Goal: Find specific page/section: Find specific page/section

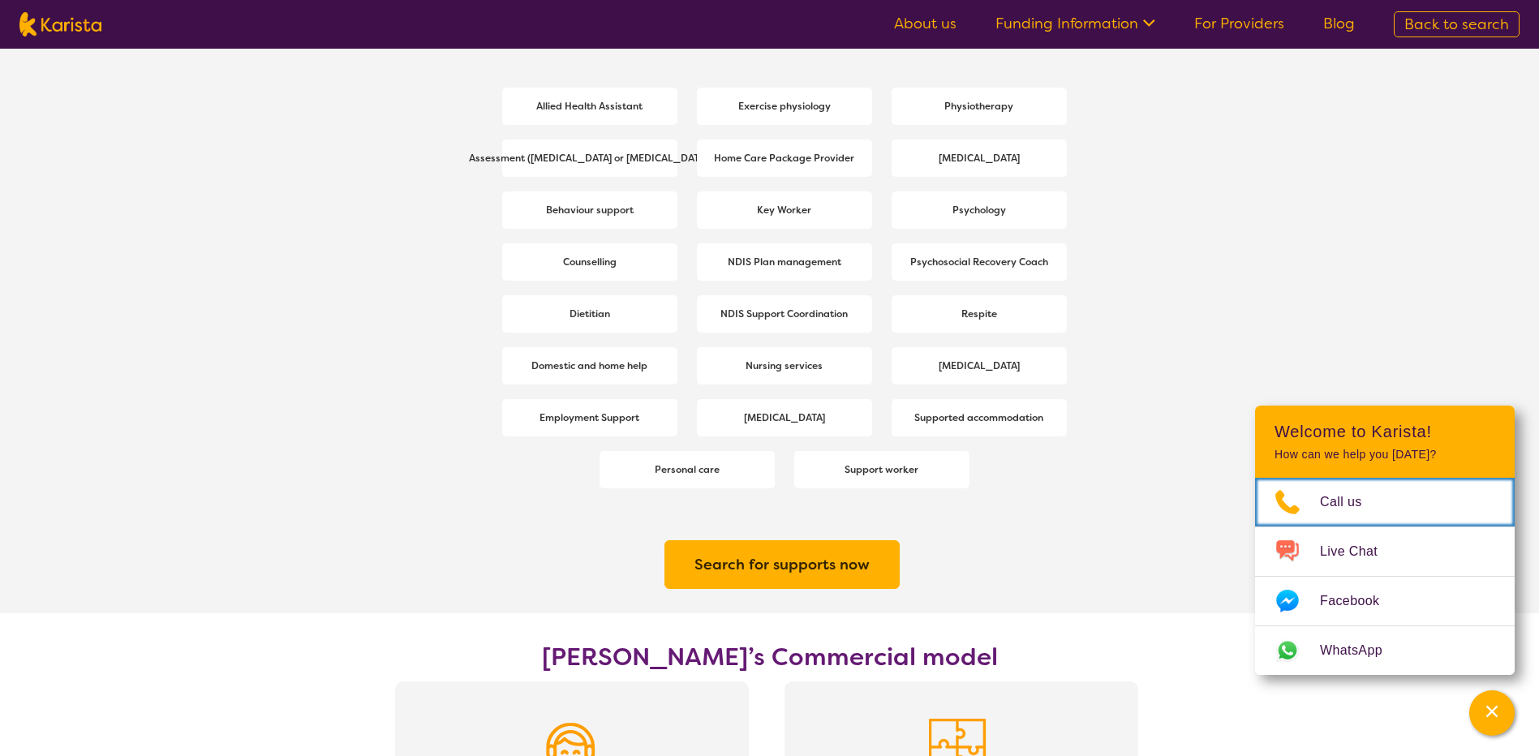
scroll to position [2191, 0]
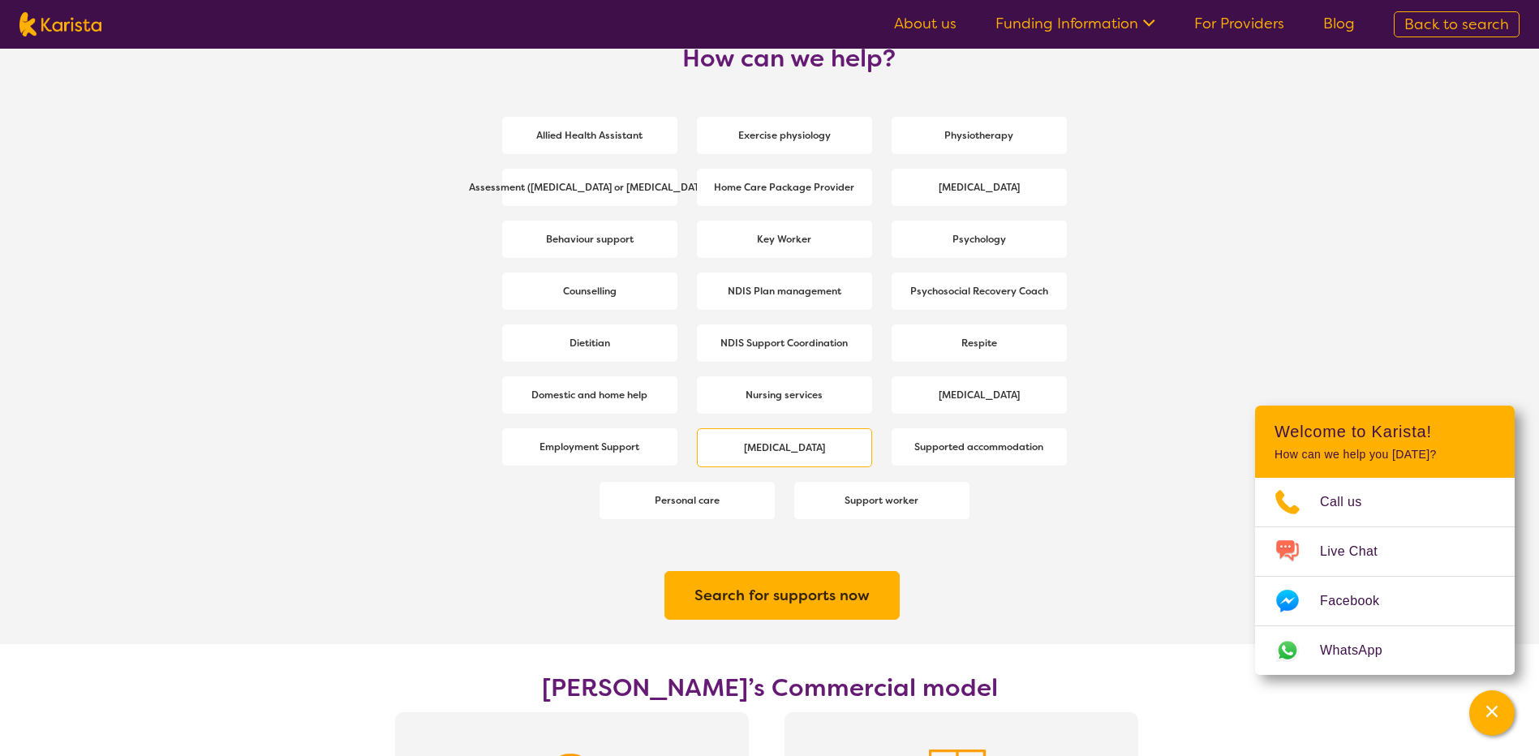
click at [787, 455] on span "[MEDICAL_DATA]" at bounding box center [784, 447] width 89 height 29
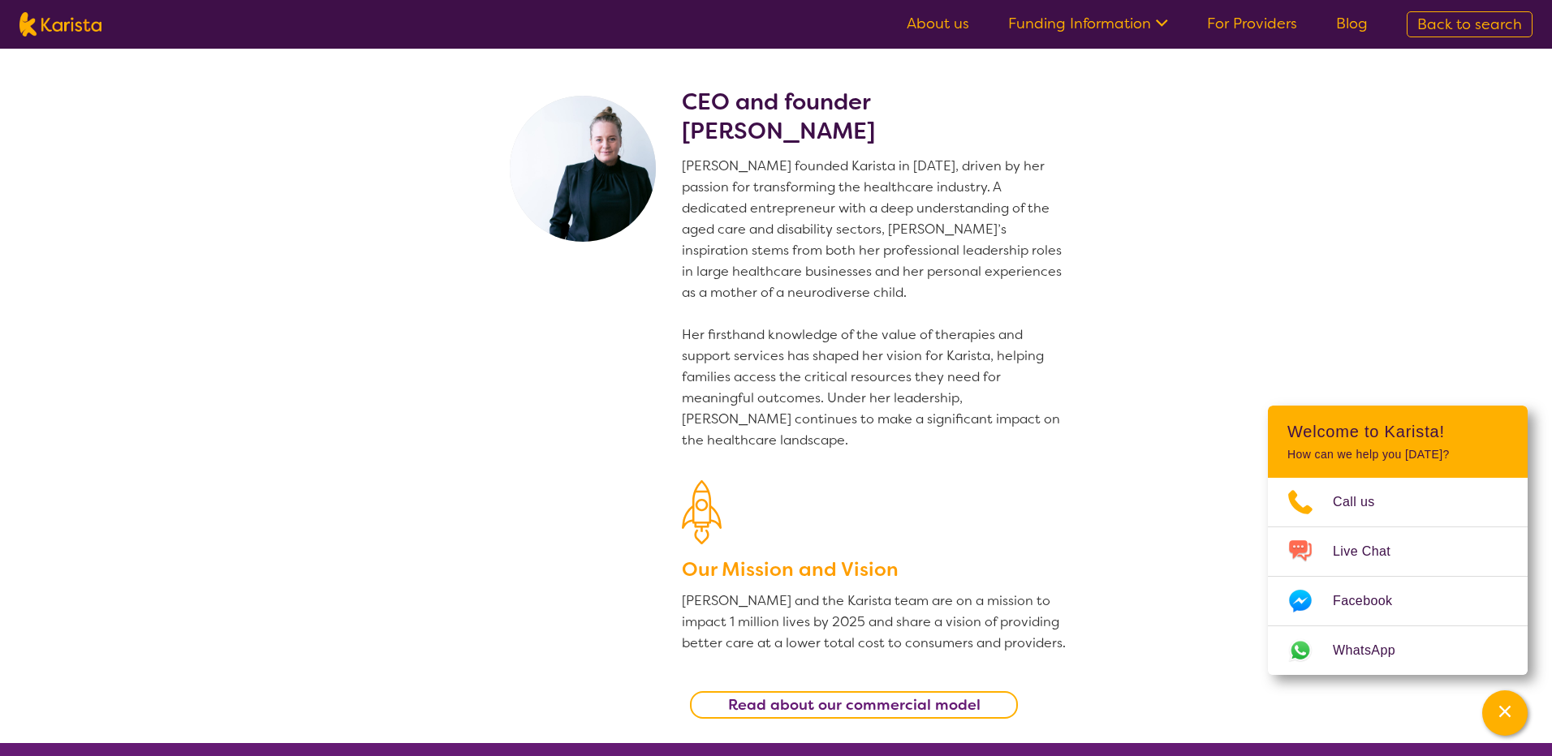
select select "[MEDICAL_DATA]"
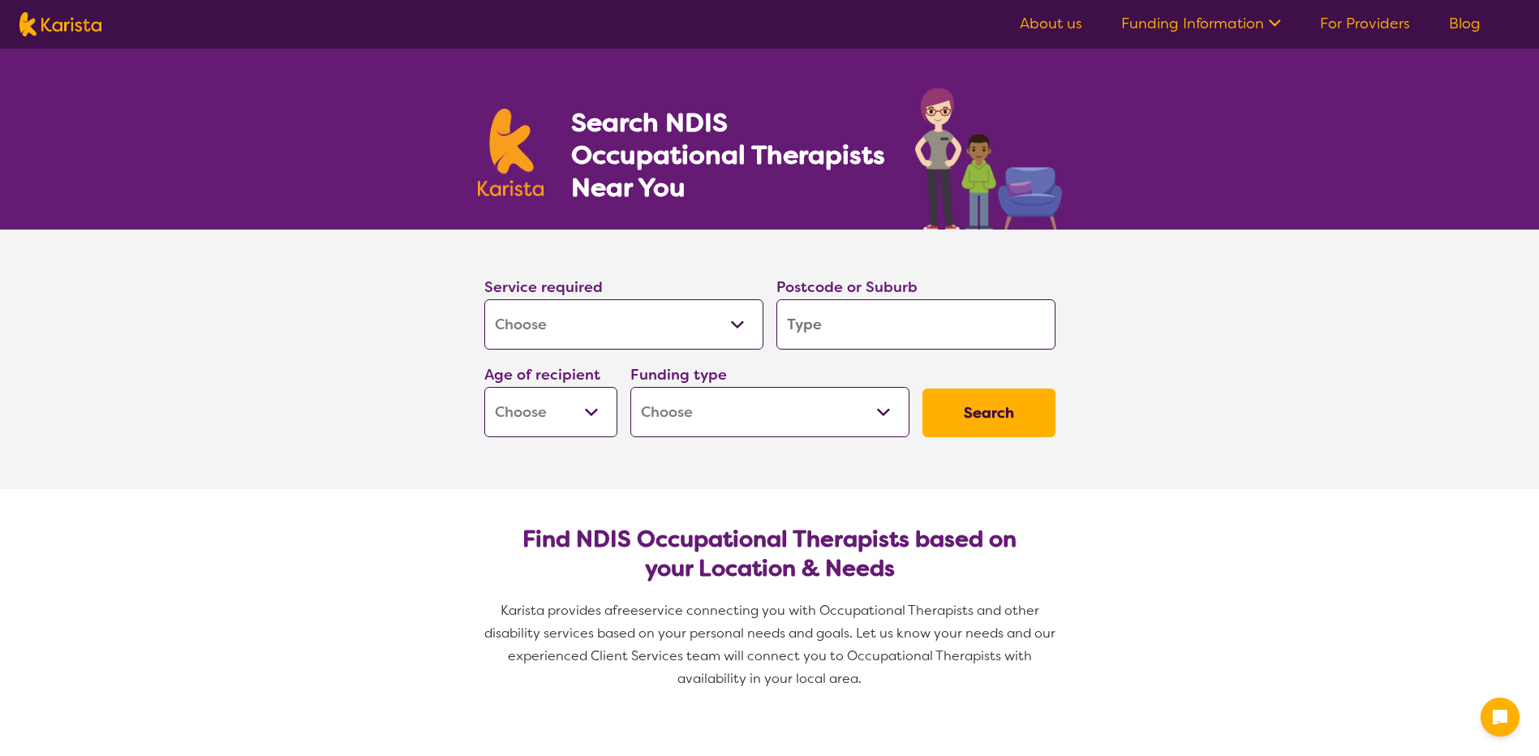
select select "[MEDICAL_DATA]"
